Goal: Transaction & Acquisition: Purchase product/service

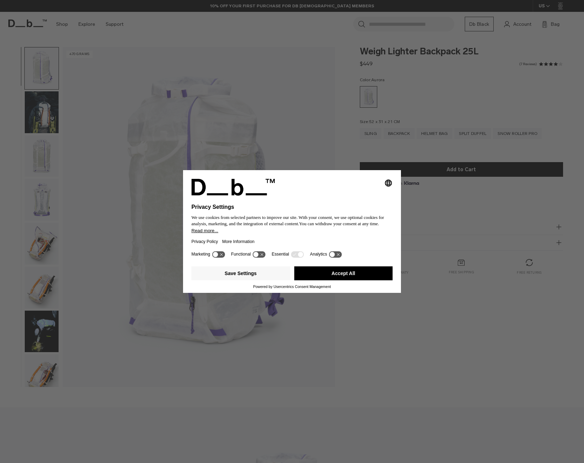
drag, startPoint x: 385, startPoint y: 354, endPoint x: 375, endPoint y: 348, distance: 11.1
click at [385, 354] on div "Selecting an option will immediately change the language Privacy Settings We us…" at bounding box center [292, 231] width 584 height 463
click at [237, 274] on button "Save Settings" at bounding box center [241, 274] width 99 height 14
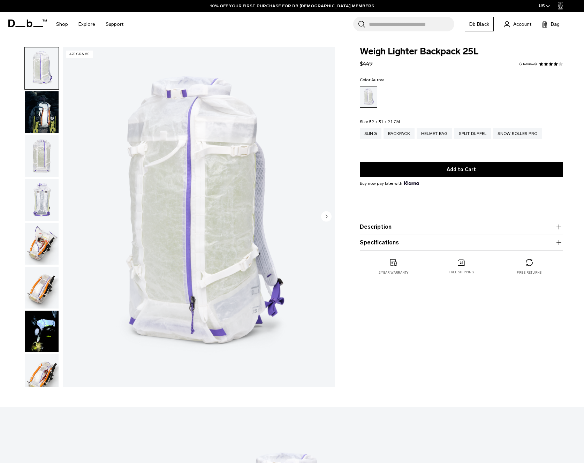
click at [34, 147] on img "button" at bounding box center [42, 156] width 34 height 42
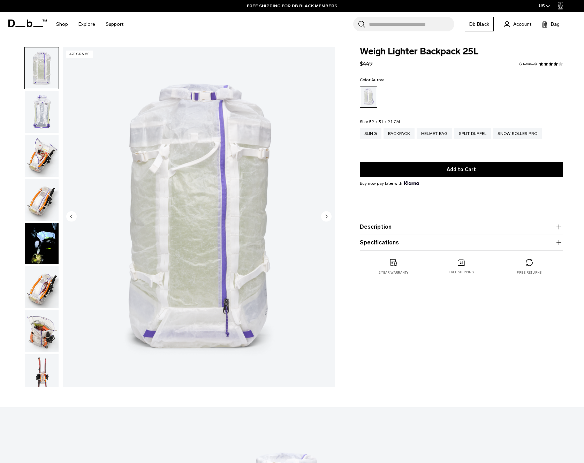
click at [44, 112] on img "button" at bounding box center [42, 112] width 34 height 42
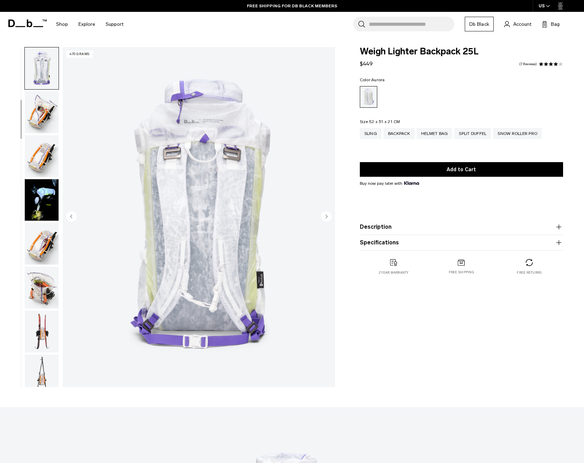
click at [40, 120] on img "button" at bounding box center [42, 112] width 34 height 42
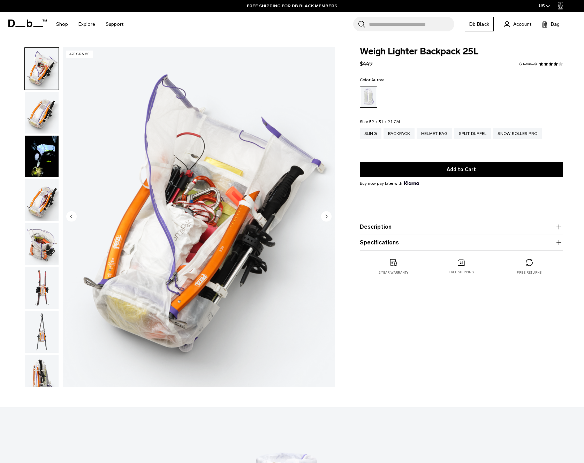
scroll to position [175, 0]
click at [40, 120] on img "button" at bounding box center [42, 112] width 34 height 42
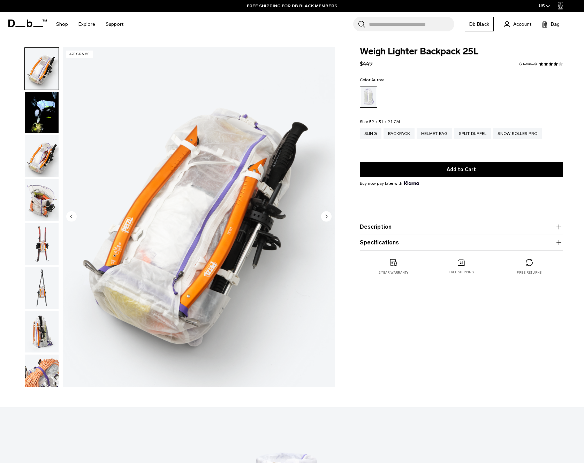
scroll to position [219, 0]
click at [40, 120] on img "button" at bounding box center [42, 112] width 34 height 42
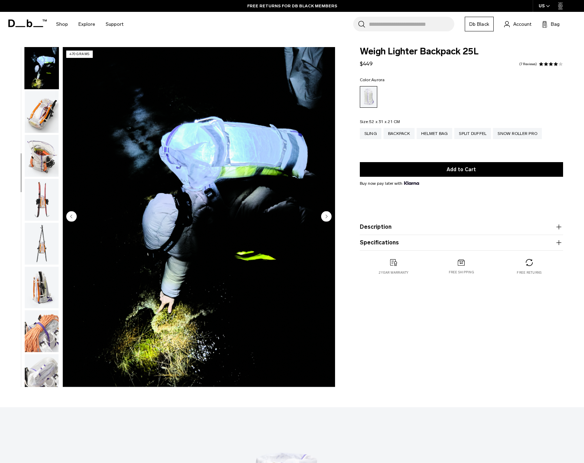
click at [40, 120] on img "button" at bounding box center [42, 112] width 34 height 42
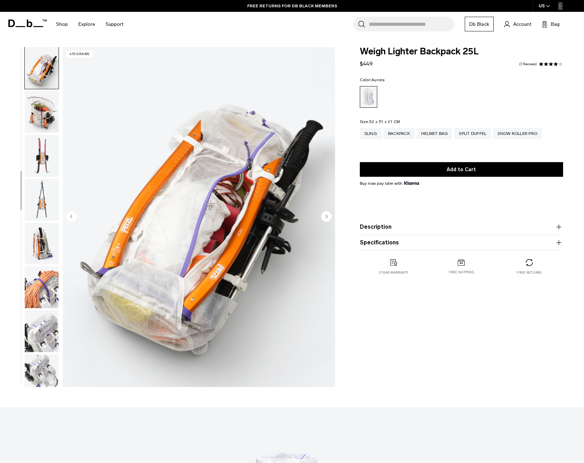
click at [40, 120] on img "button" at bounding box center [42, 112] width 34 height 42
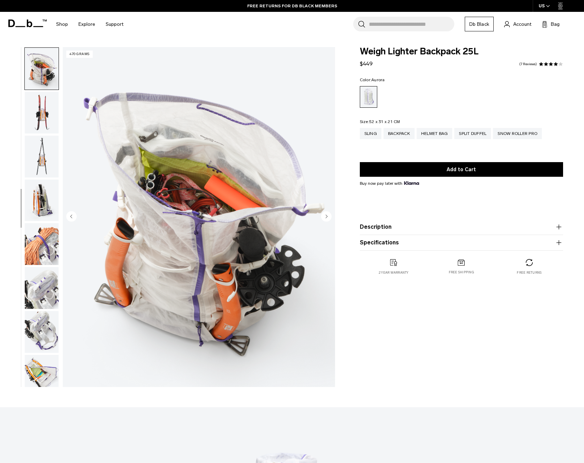
scroll to position [351, 0]
